Goal: Book appointment/travel/reservation

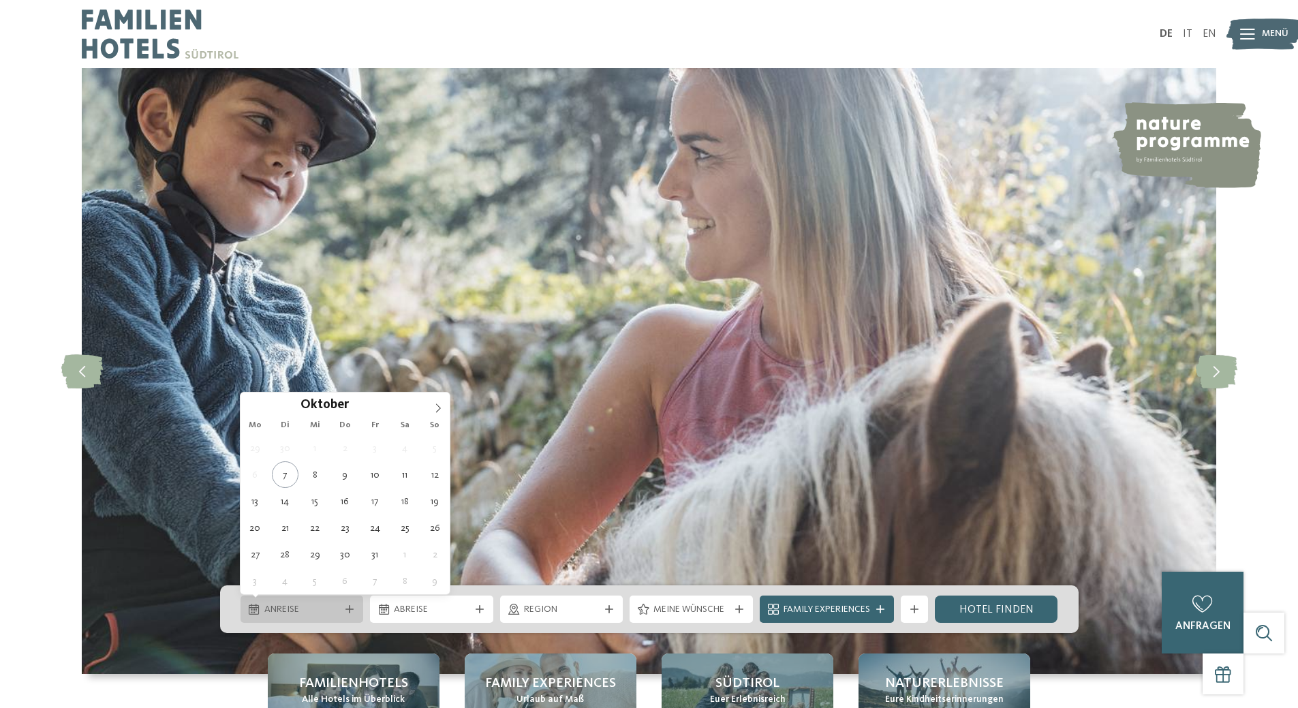
click at [350, 609] on icon at bounding box center [350, 609] width 8 height 8
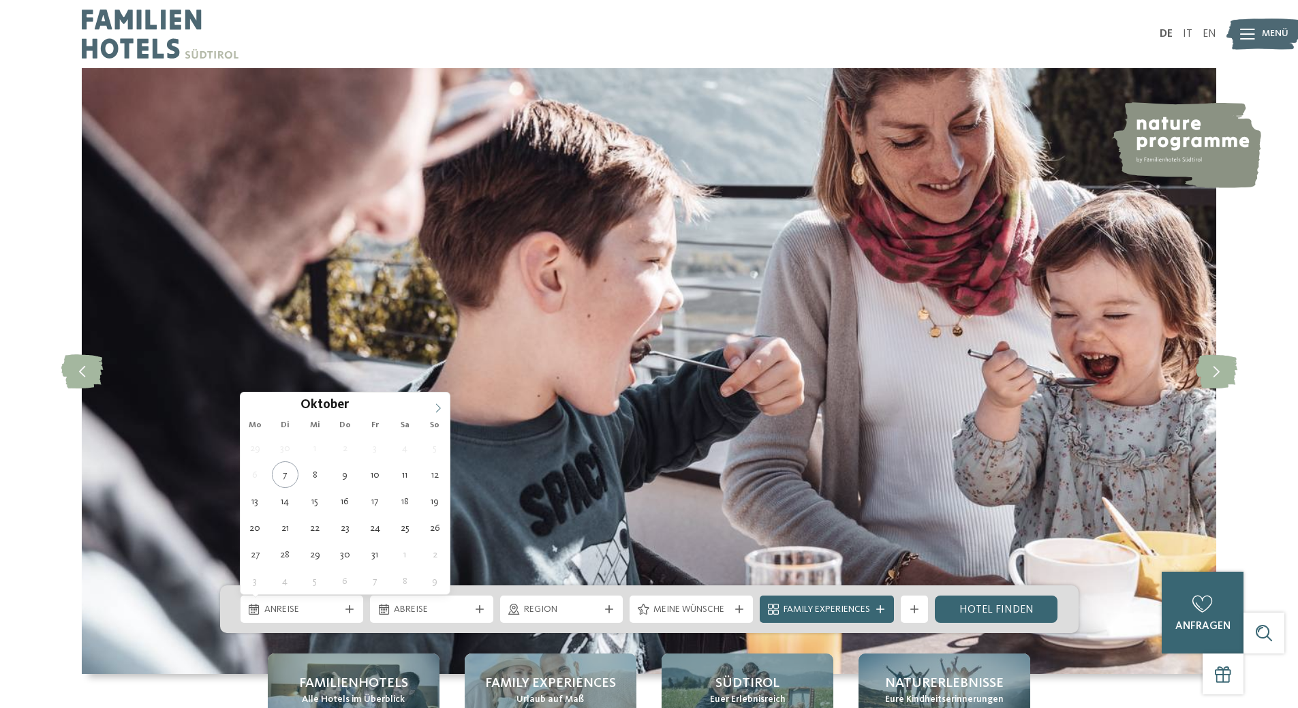
click at [438, 406] on icon at bounding box center [439, 409] width 10 height 10
type input "****"
click at [438, 406] on icon at bounding box center [439, 409] width 10 height 10
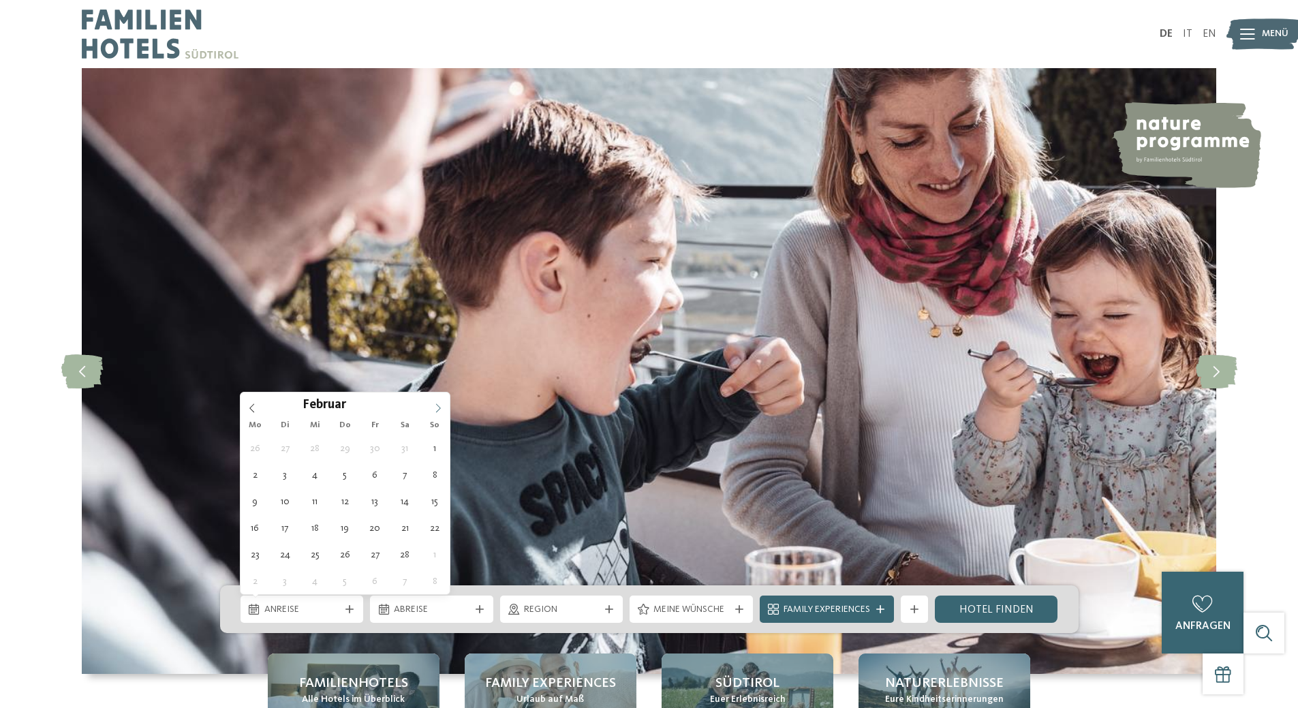
click at [438, 406] on icon at bounding box center [439, 409] width 10 height 10
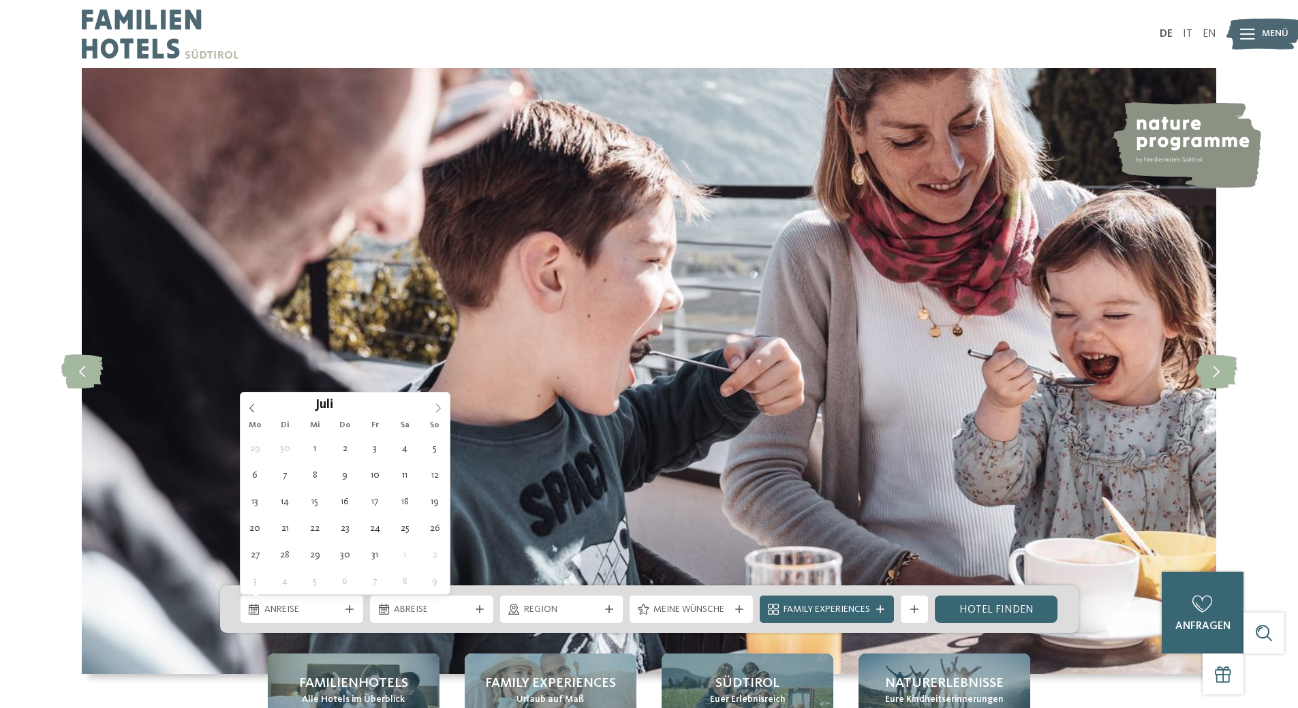
click at [438, 406] on icon at bounding box center [439, 409] width 10 height 10
type div "08.08.2026"
type input "****"
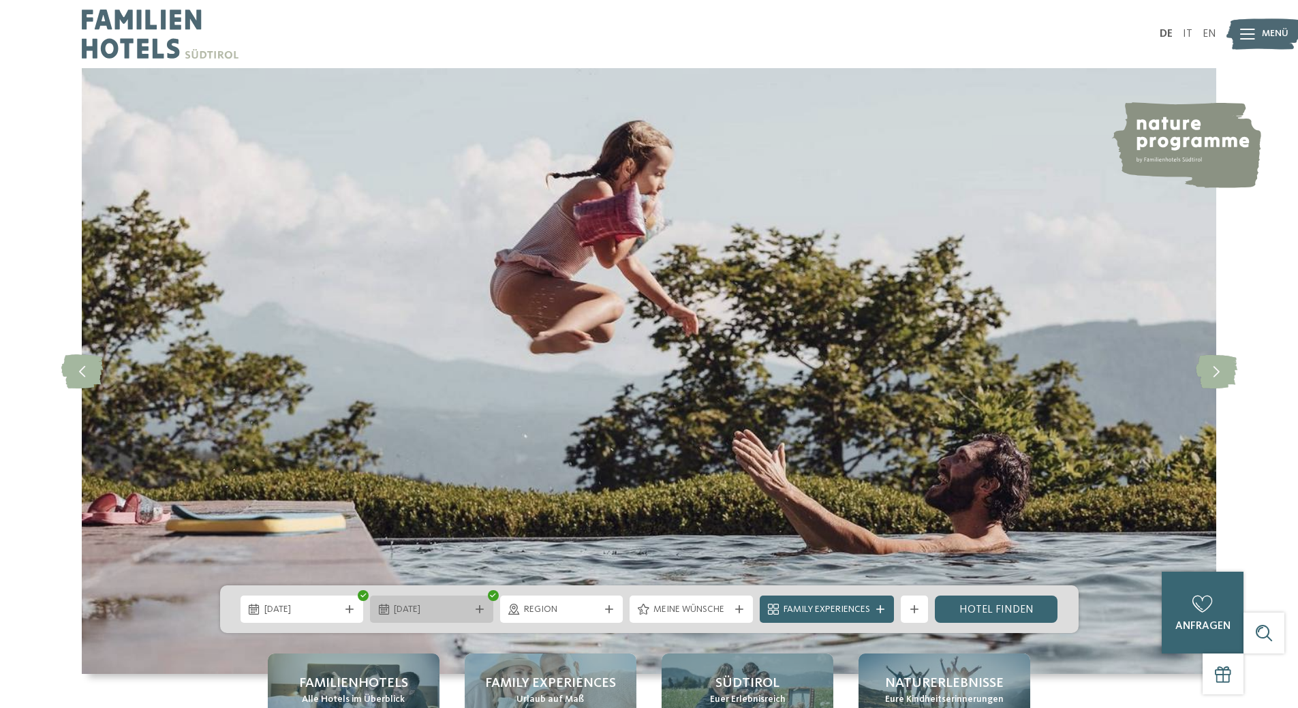
click at [452, 610] on span "08.08.2026" at bounding box center [432, 610] width 76 height 14
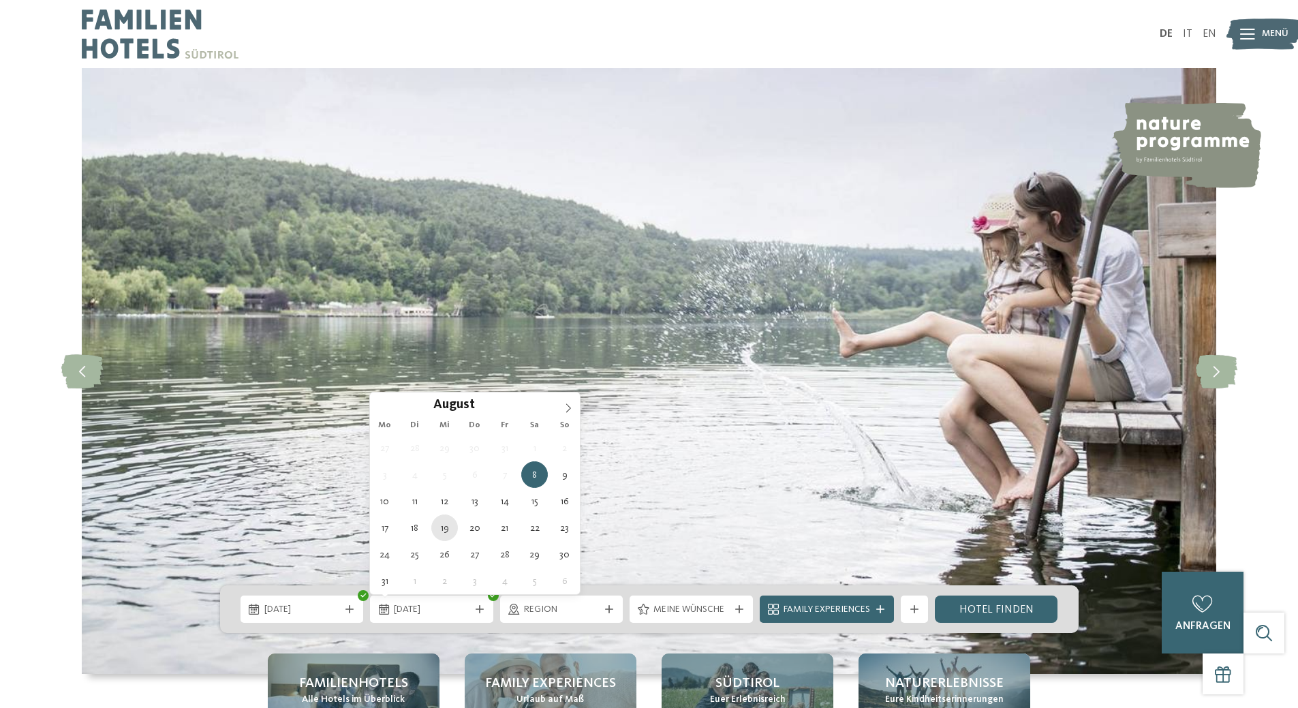
type div "19.08.2026"
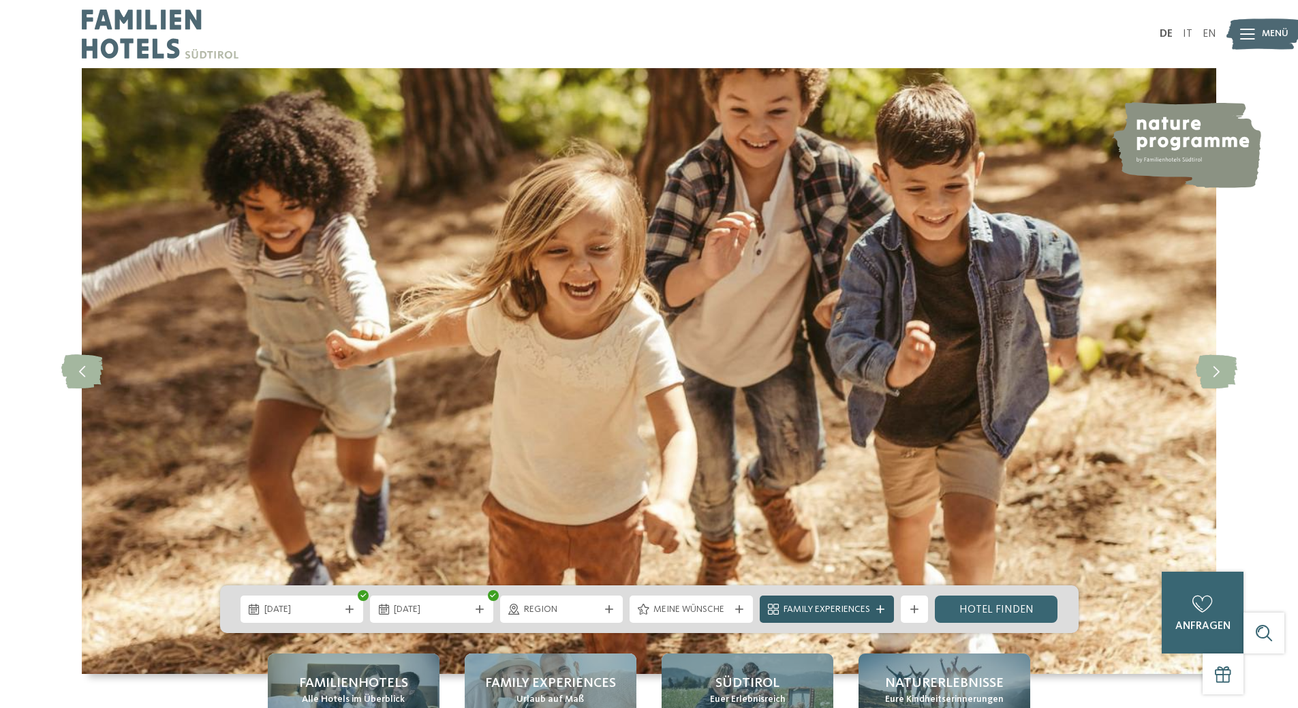
click at [790, 607] on span "Family Experiences" at bounding box center [827, 610] width 87 height 14
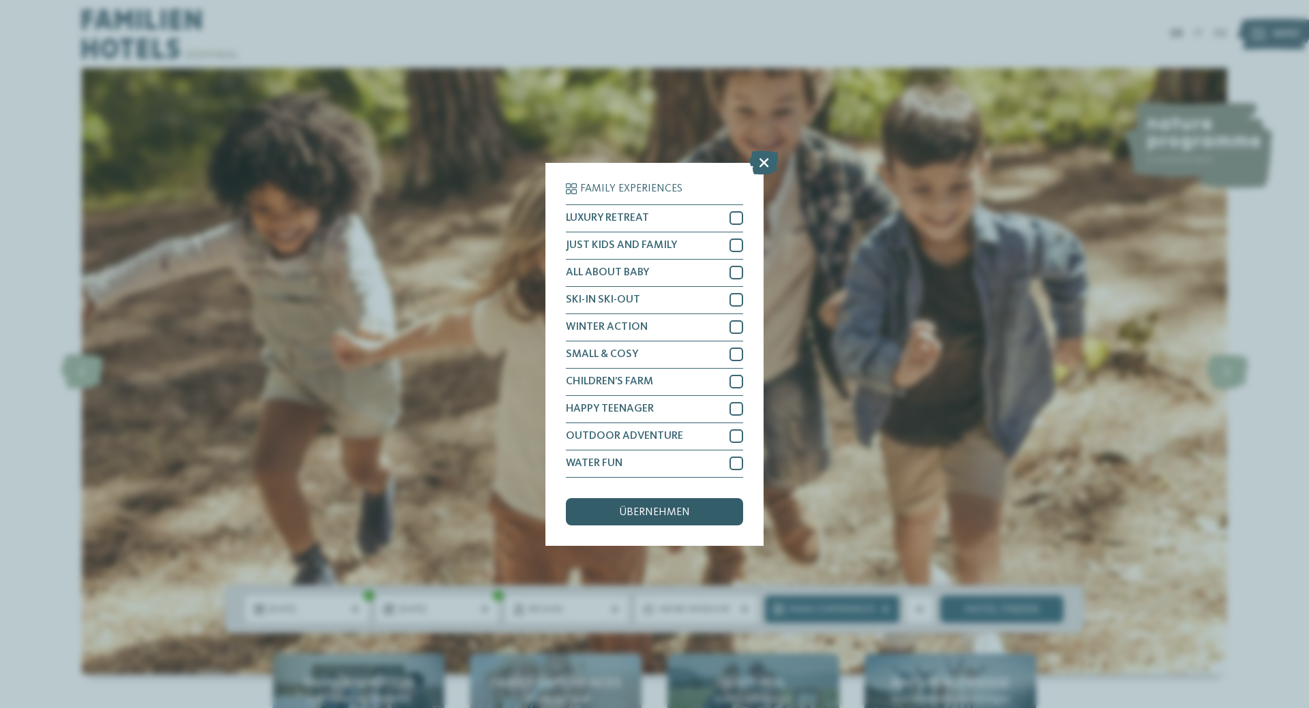
click at [690, 512] on div "übernehmen" at bounding box center [654, 511] width 177 height 27
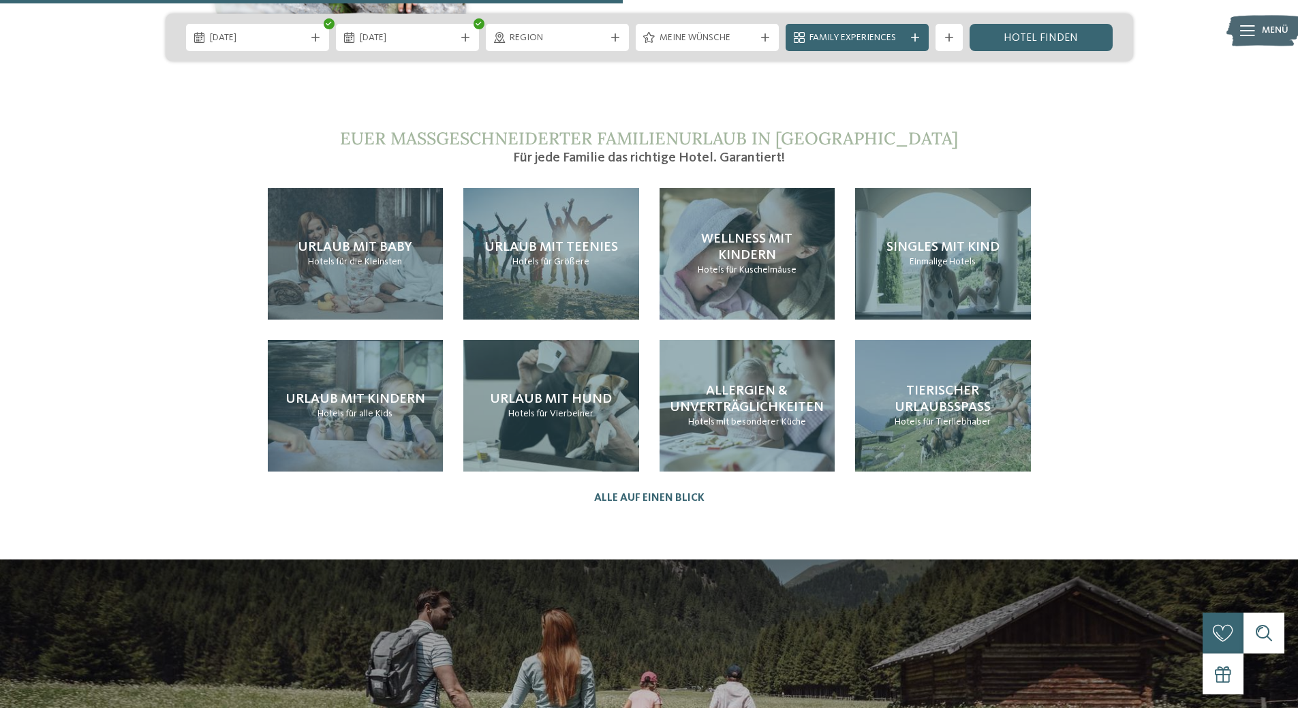
scroll to position [3135, 0]
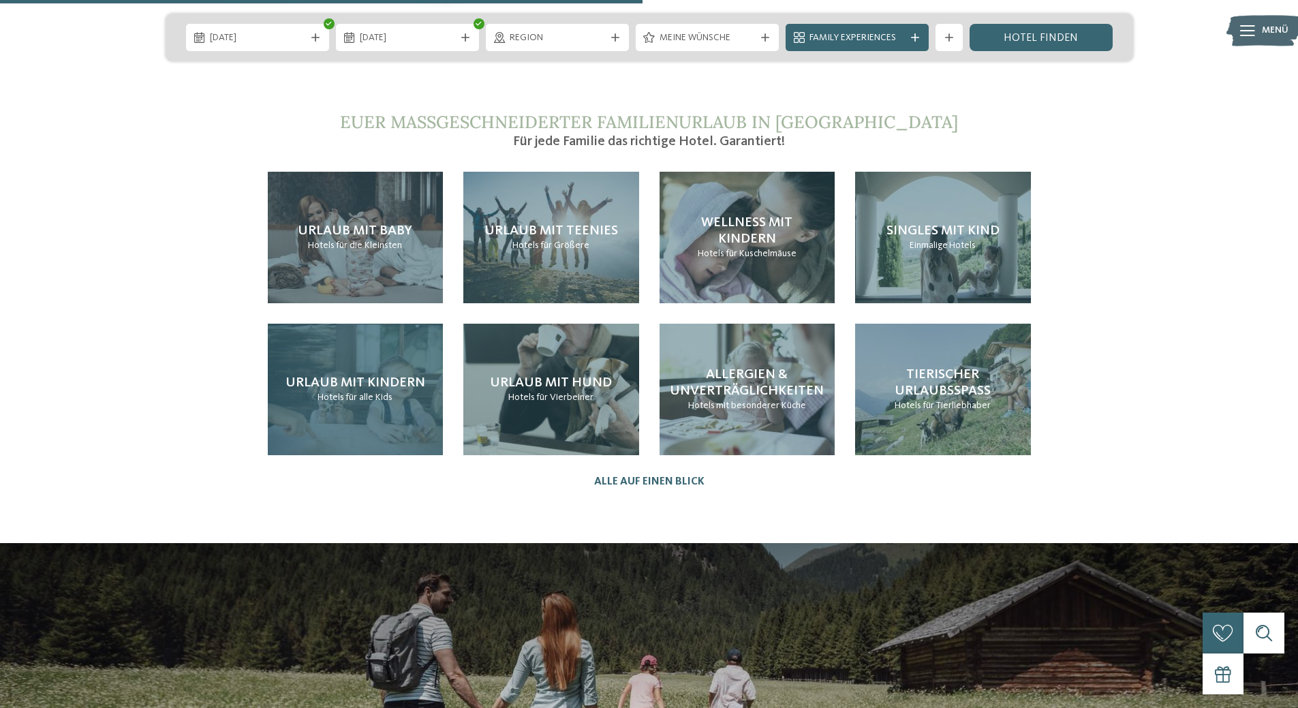
click at [343, 362] on div "Urlaub mit Kindern Hotels für alle Kids" at bounding box center [356, 390] width 176 height 132
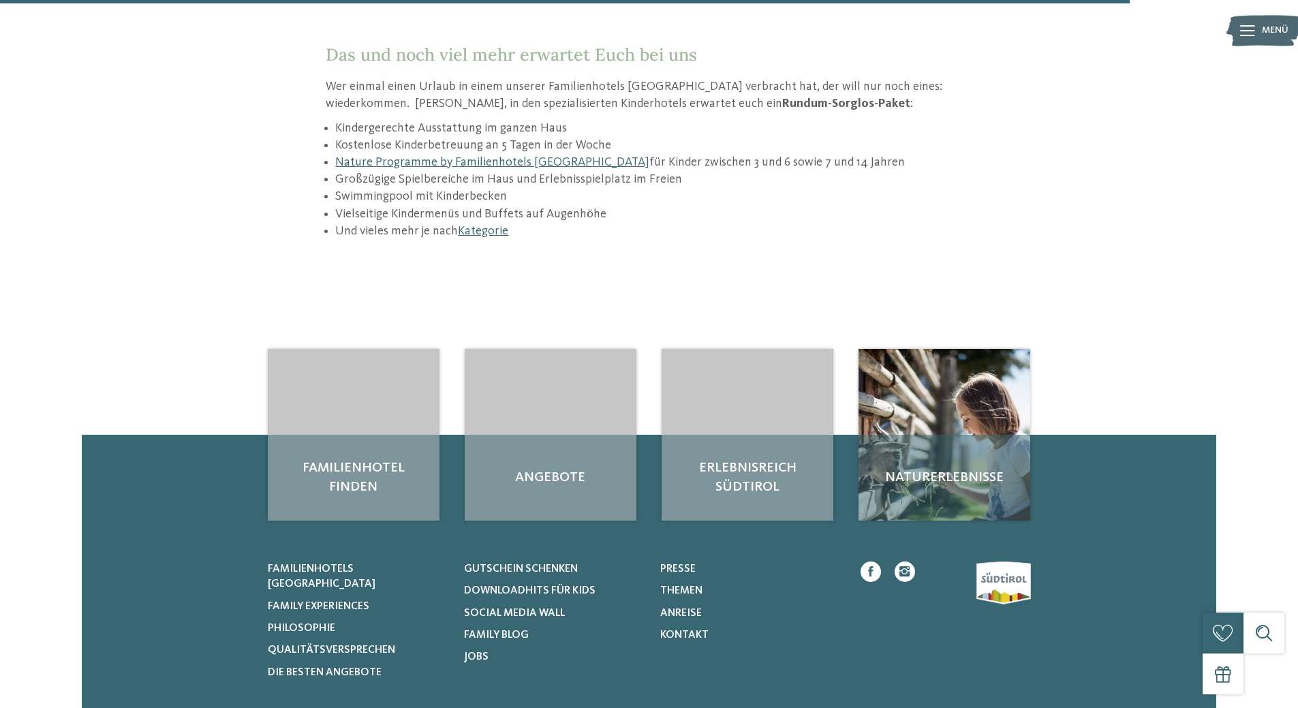
scroll to position [1977, 0]
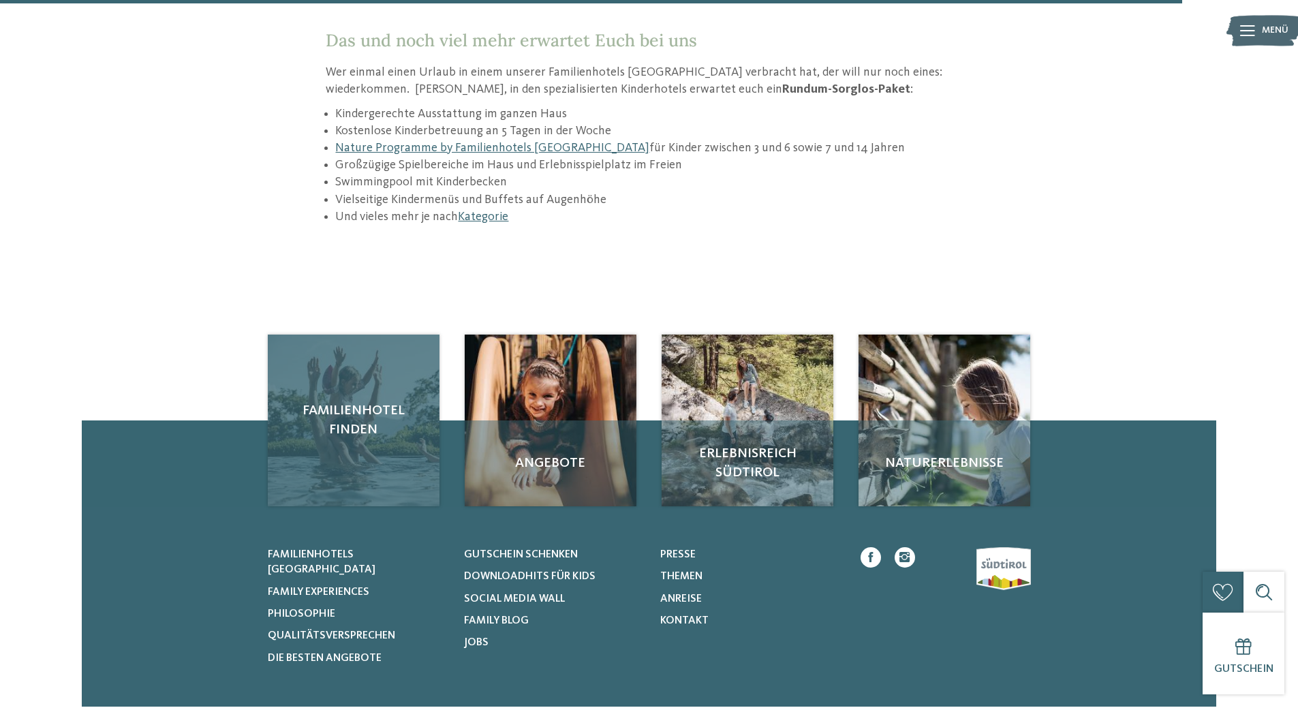
click at [383, 401] on span "Familienhotel finden" at bounding box center [354, 420] width 145 height 38
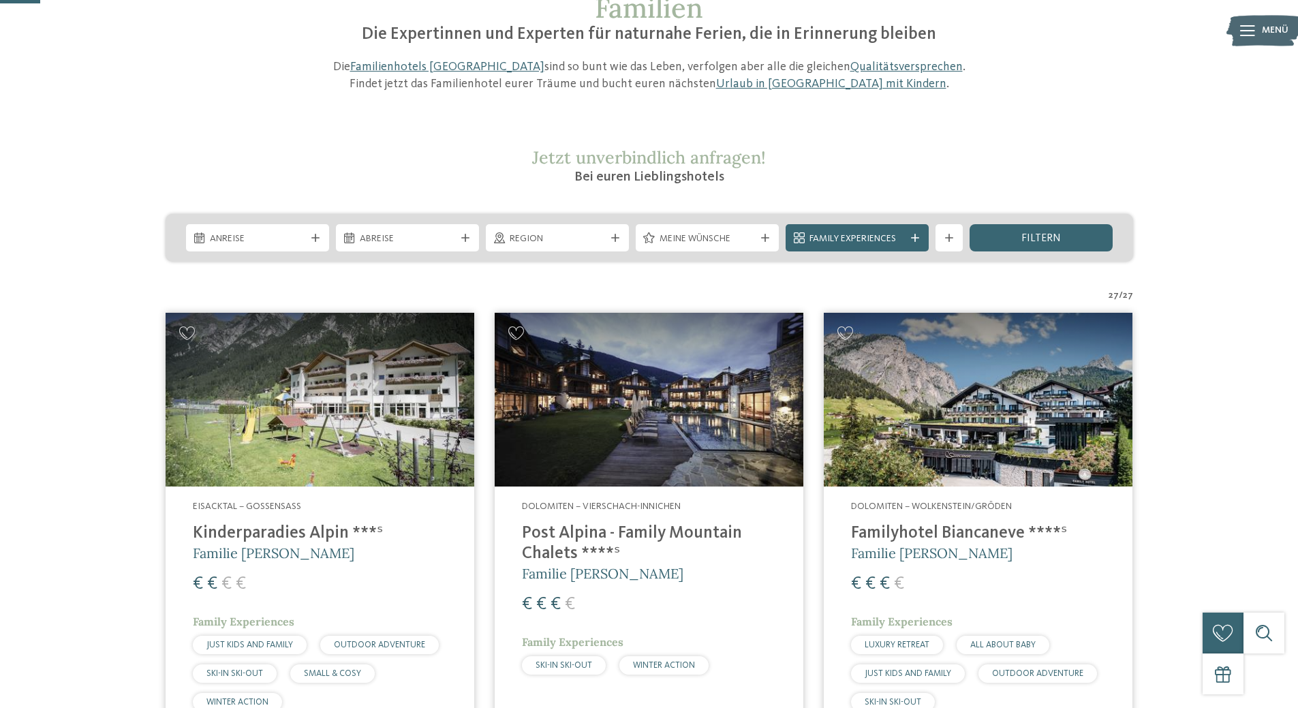
scroll to position [204, 0]
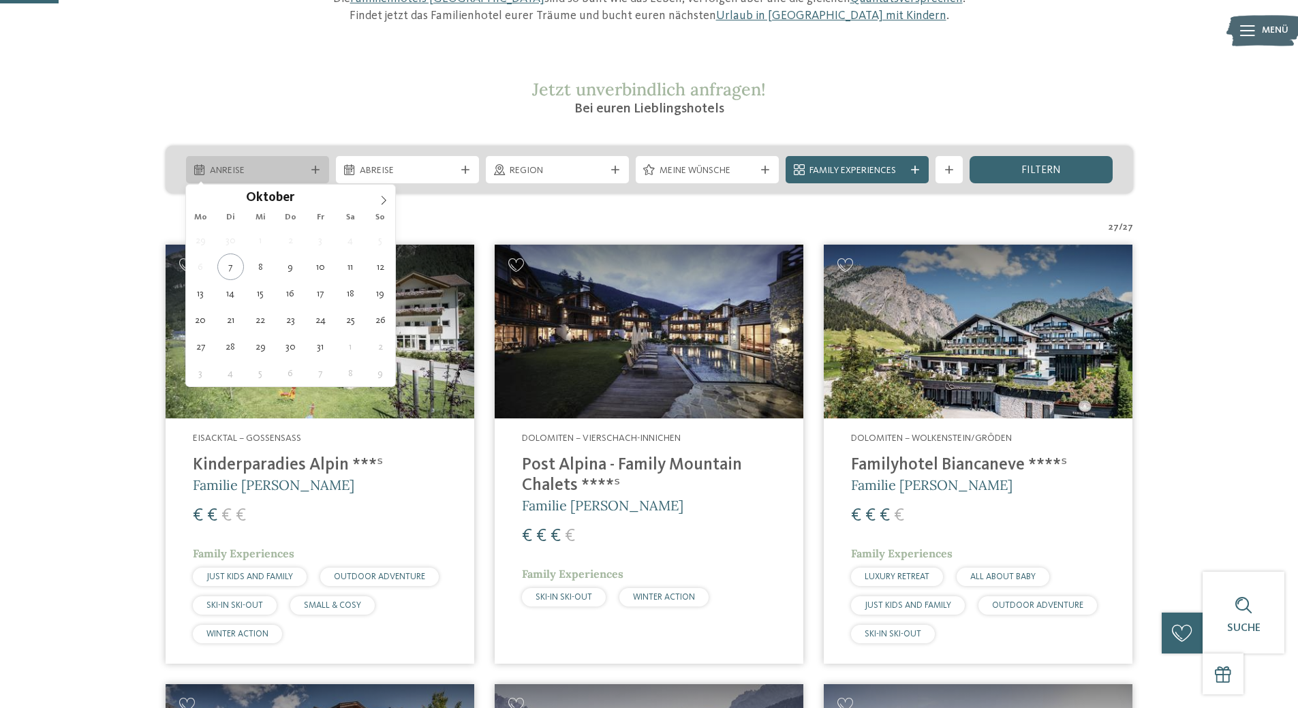
click at [317, 170] on icon at bounding box center [315, 170] width 8 height 8
click at [384, 199] on icon at bounding box center [384, 201] width 10 height 10
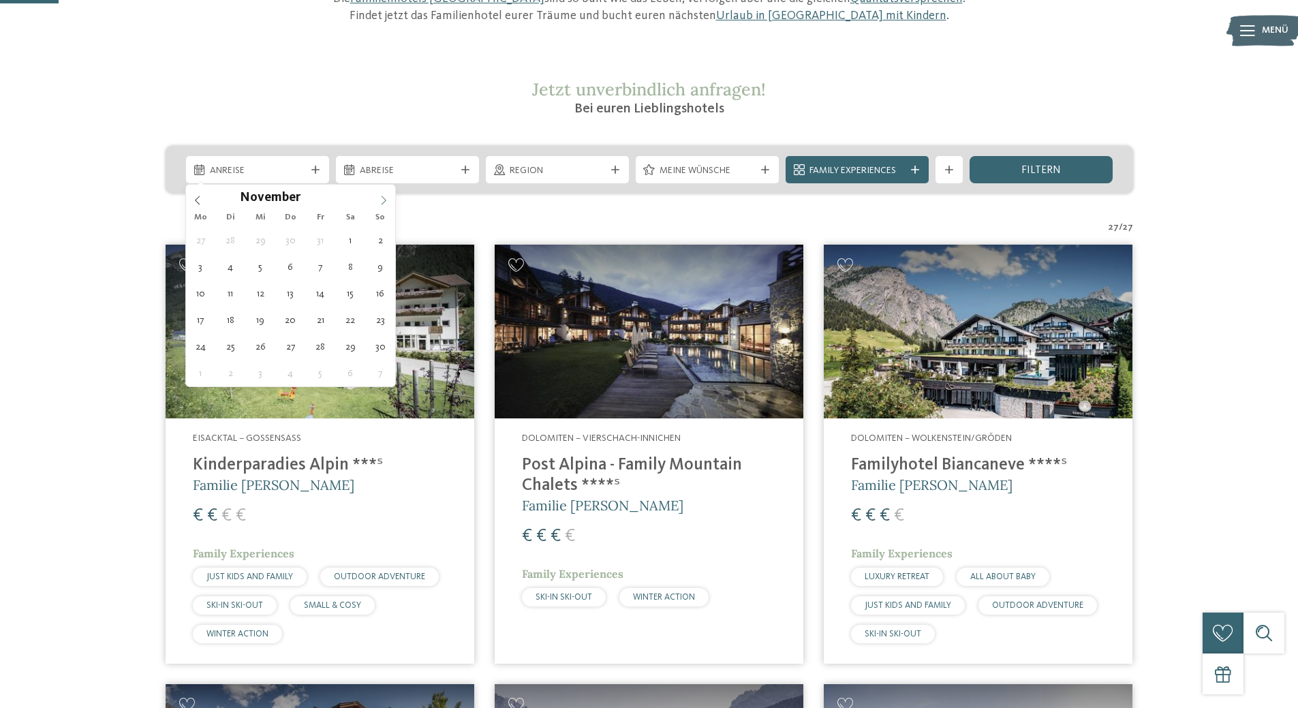
click at [384, 199] on icon at bounding box center [384, 201] width 10 height 10
type input "****"
click at [384, 199] on icon at bounding box center [384, 201] width 10 height 10
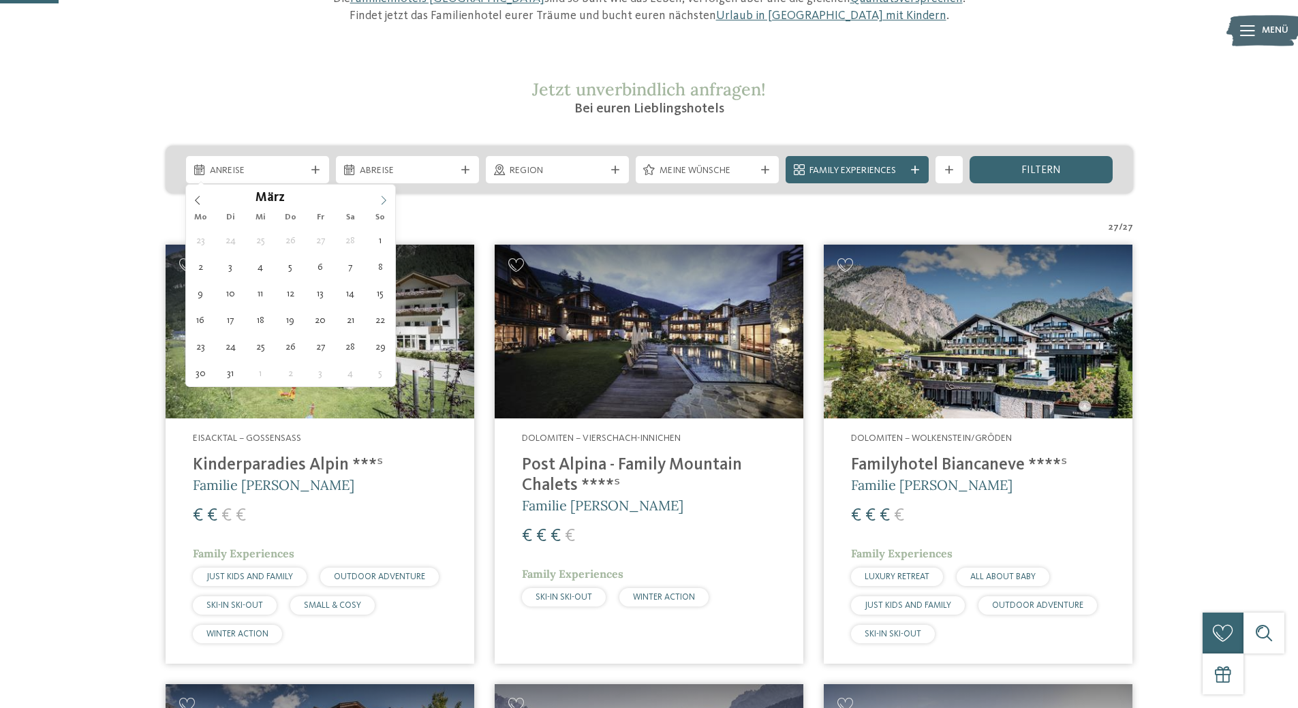
click at [384, 199] on icon at bounding box center [384, 201] width 10 height 10
click at [384, 200] on icon at bounding box center [384, 201] width 10 height 10
click at [383, 200] on icon at bounding box center [384, 201] width 10 height 10
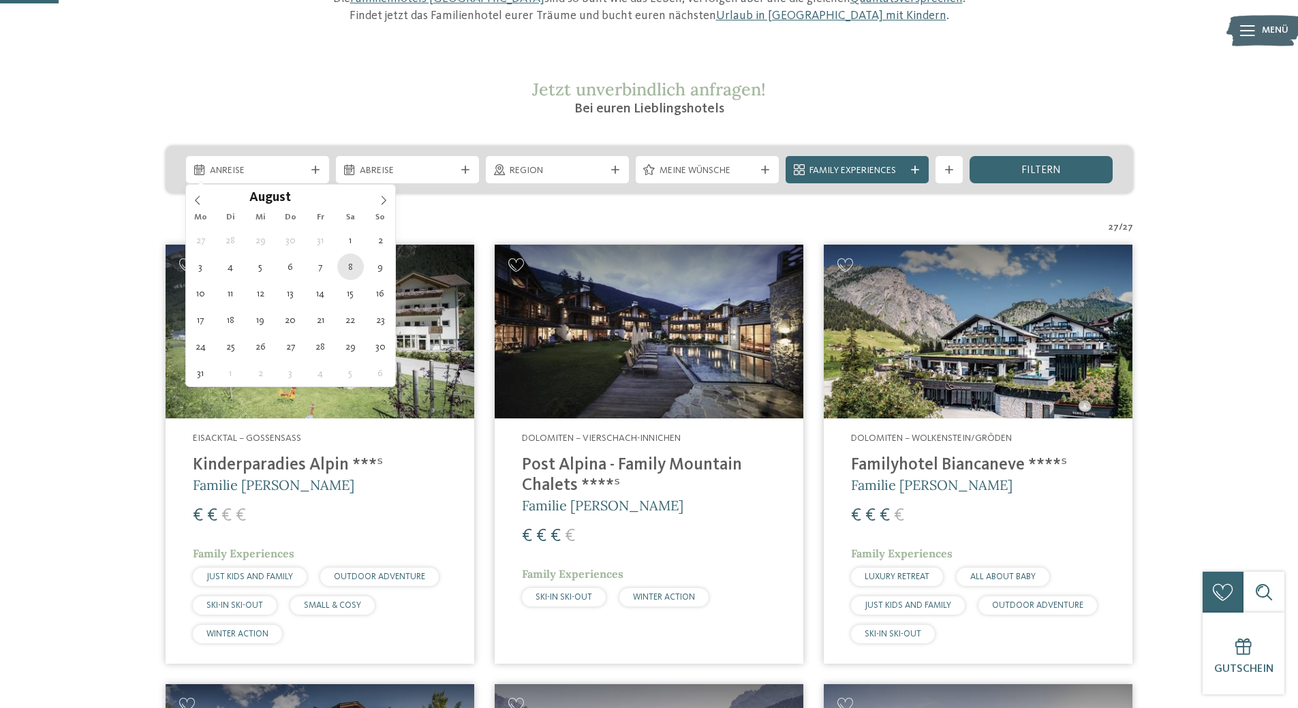
type div "08.08.2026"
type input "****"
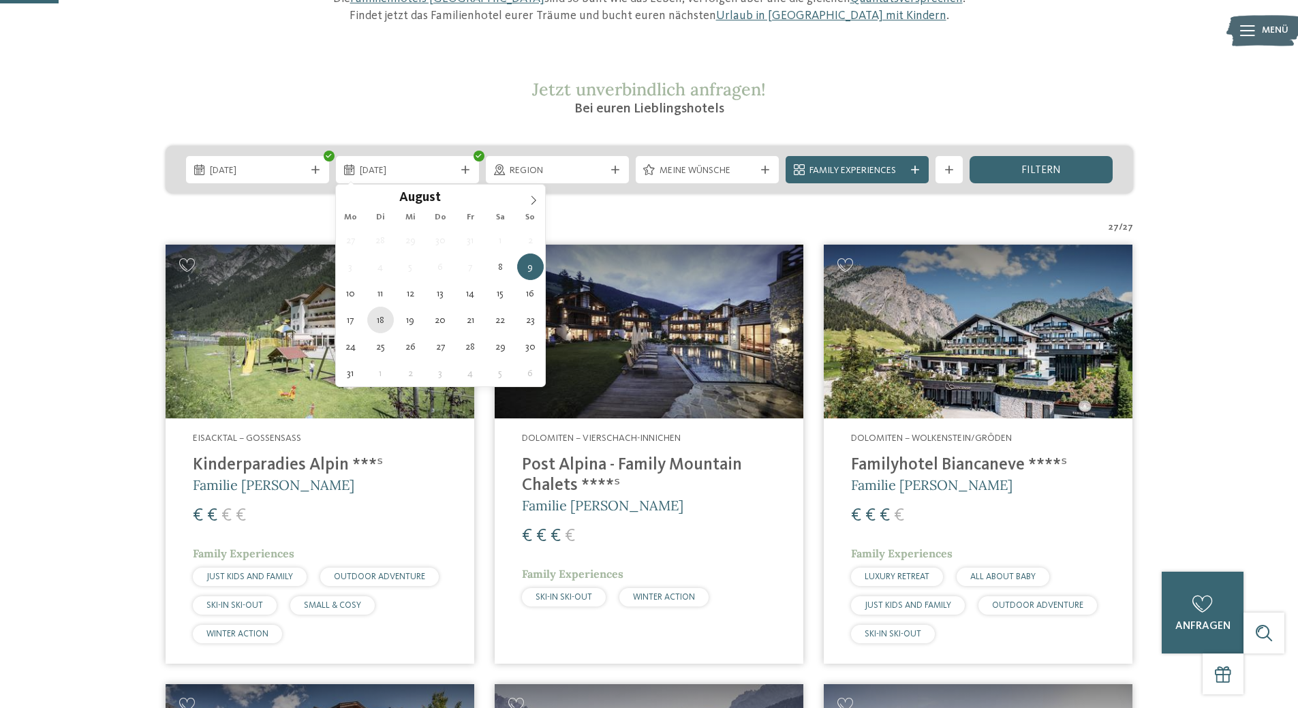
type div "18.08.2026"
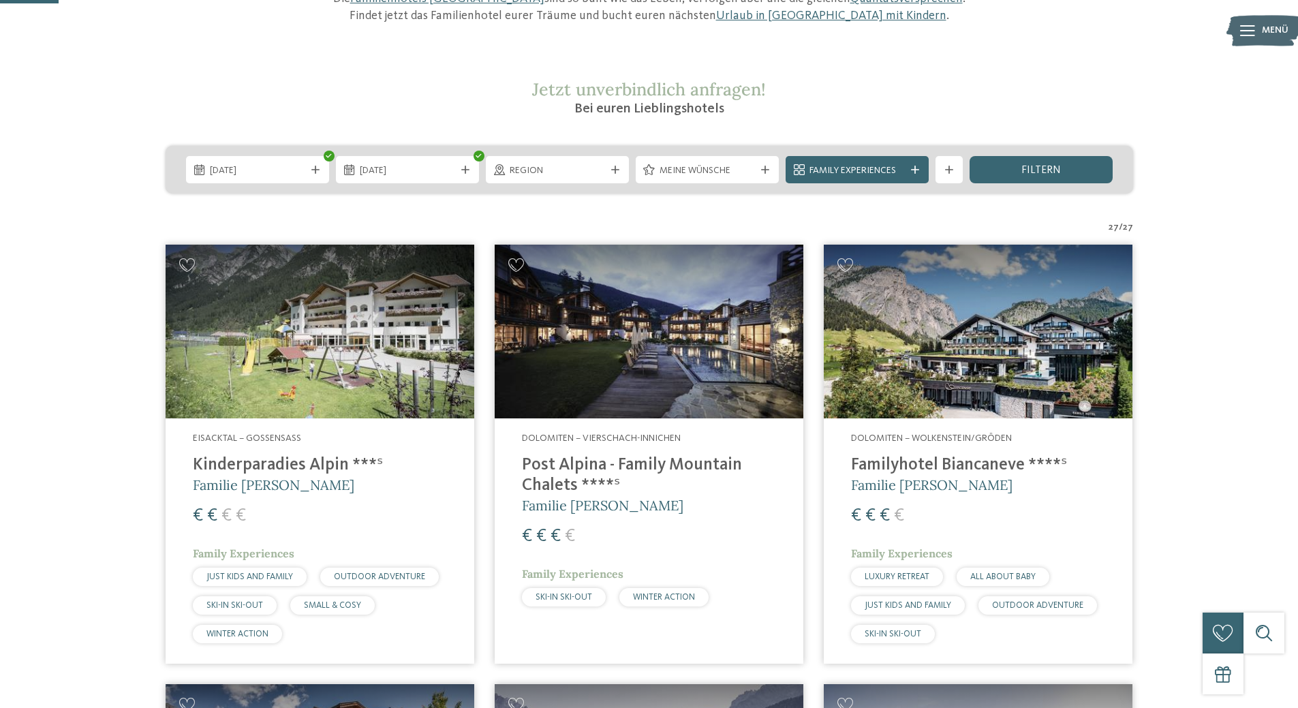
click at [1091, 166] on div "filtern" at bounding box center [1041, 169] width 143 height 27
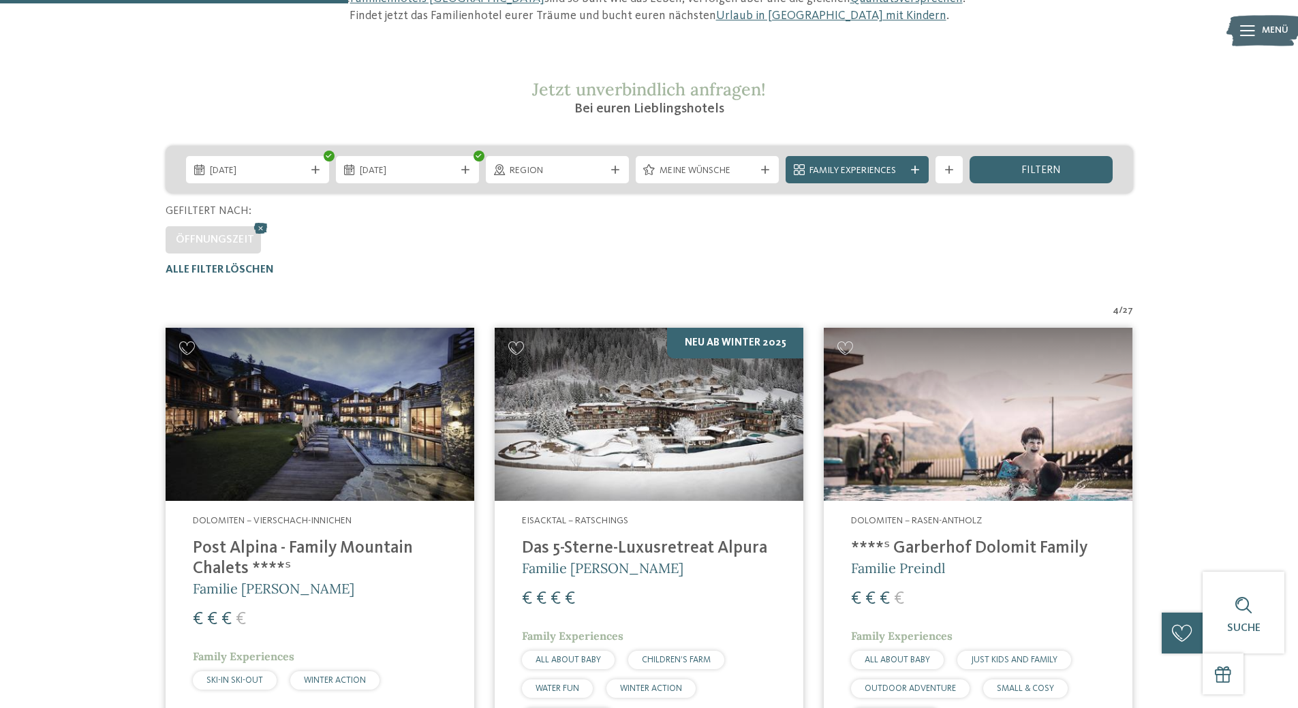
scroll to position [447, 0]
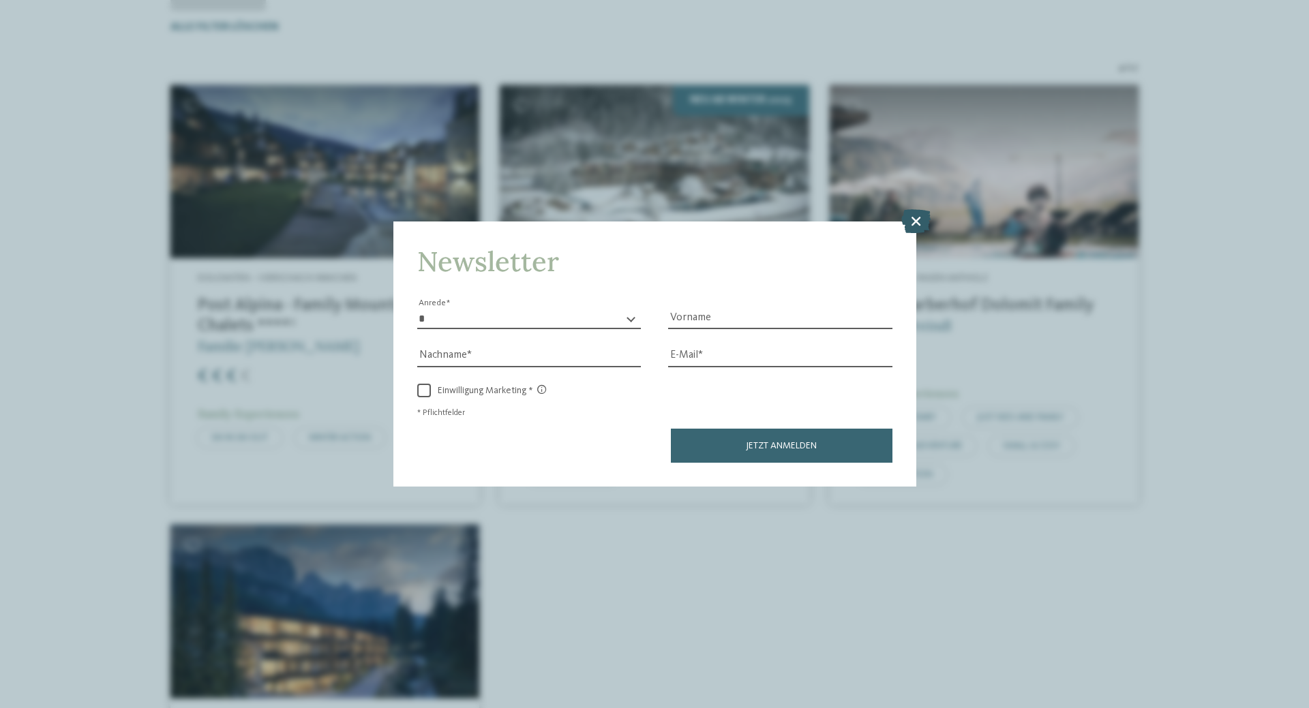
click at [917, 215] on icon at bounding box center [915, 221] width 29 height 24
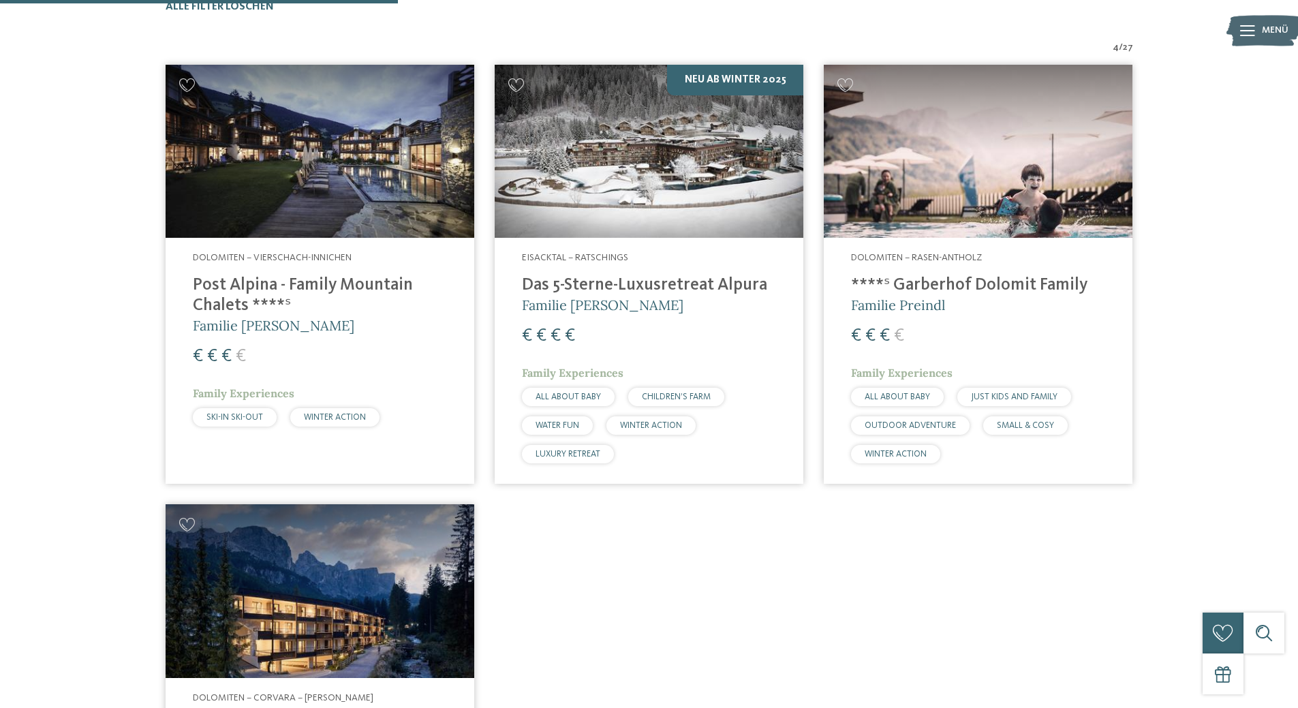
scroll to position [788, 0]
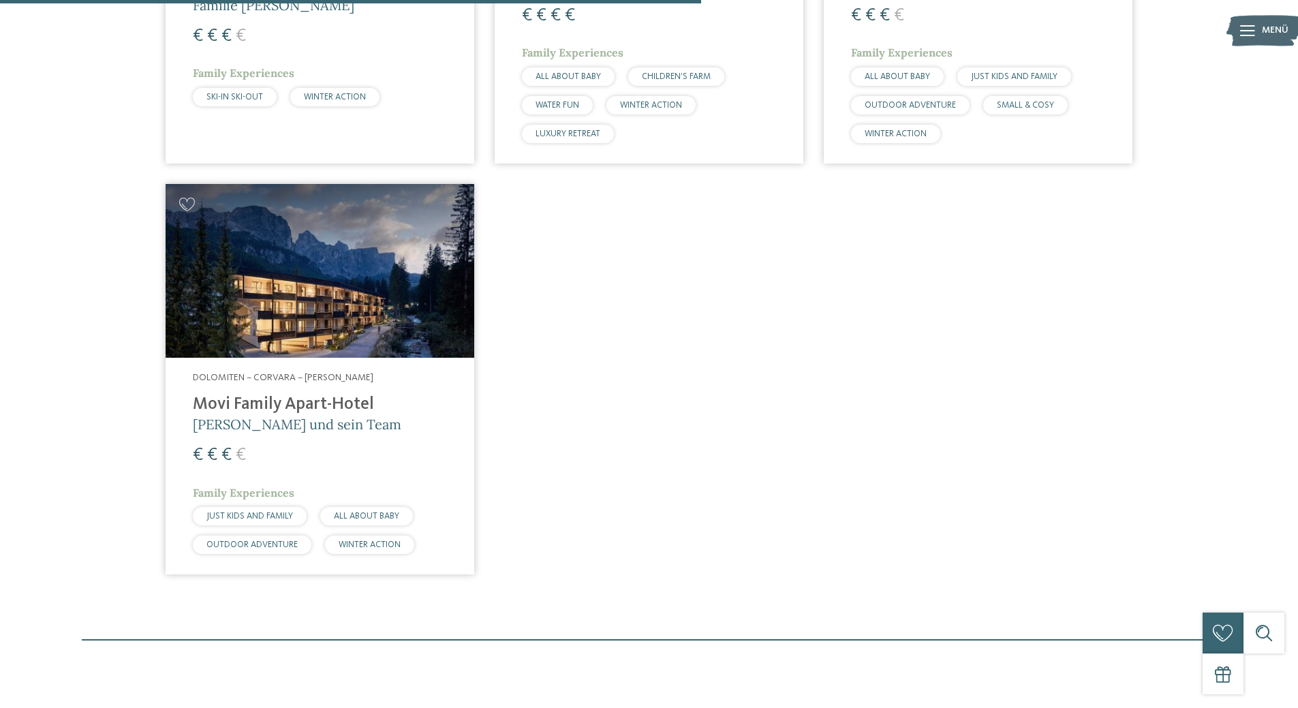
click at [357, 311] on img at bounding box center [320, 271] width 309 height 174
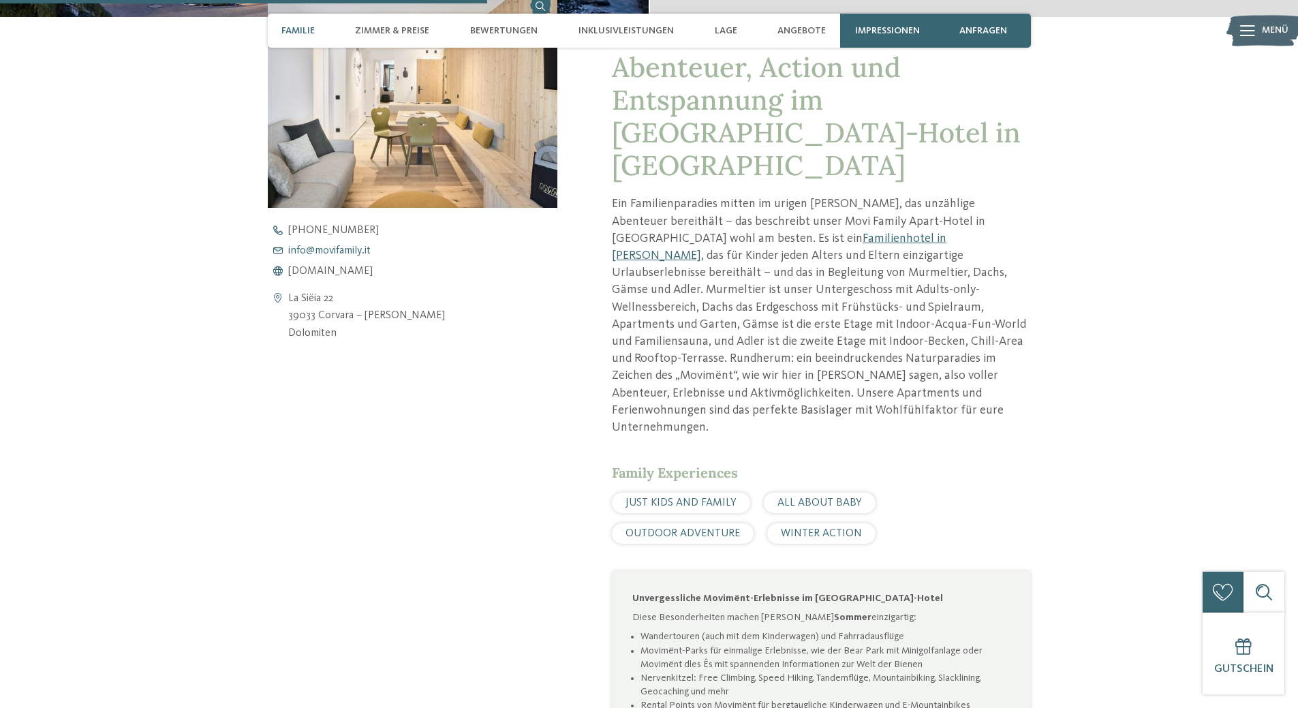
scroll to position [409, 0]
